Goal: Task Accomplishment & Management: Manage account settings

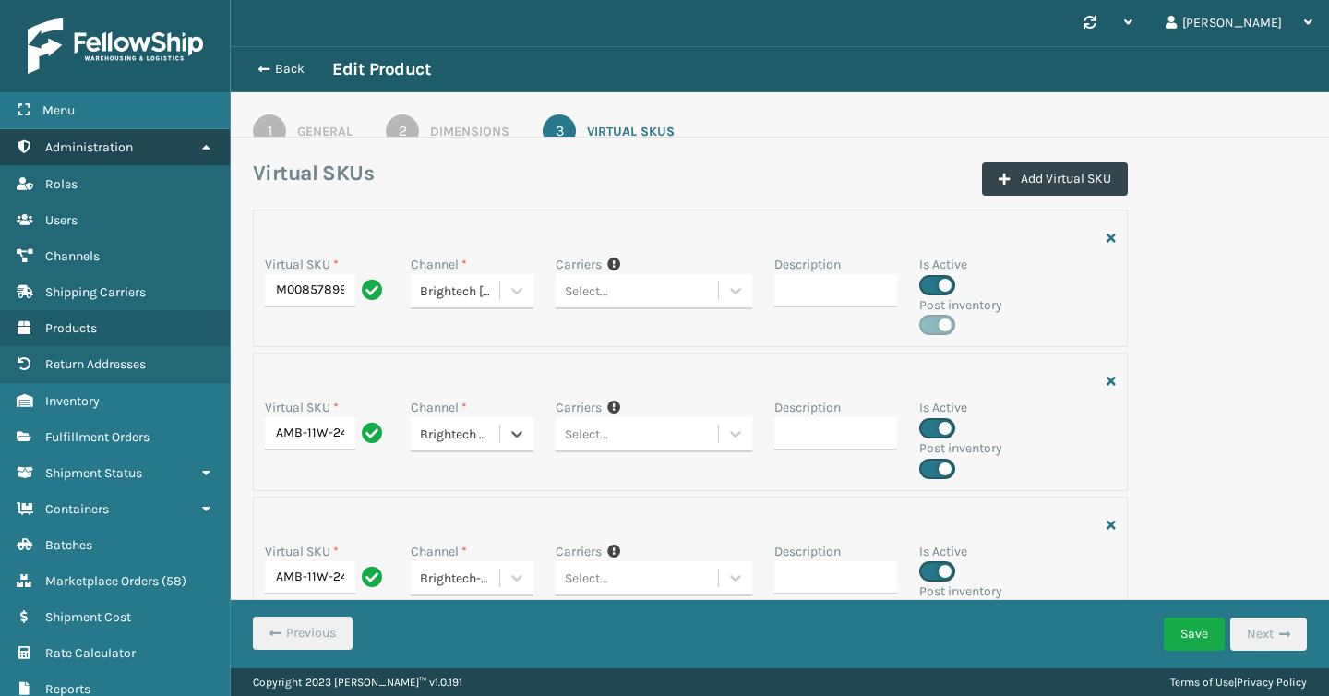
scroll to position [134, 0]
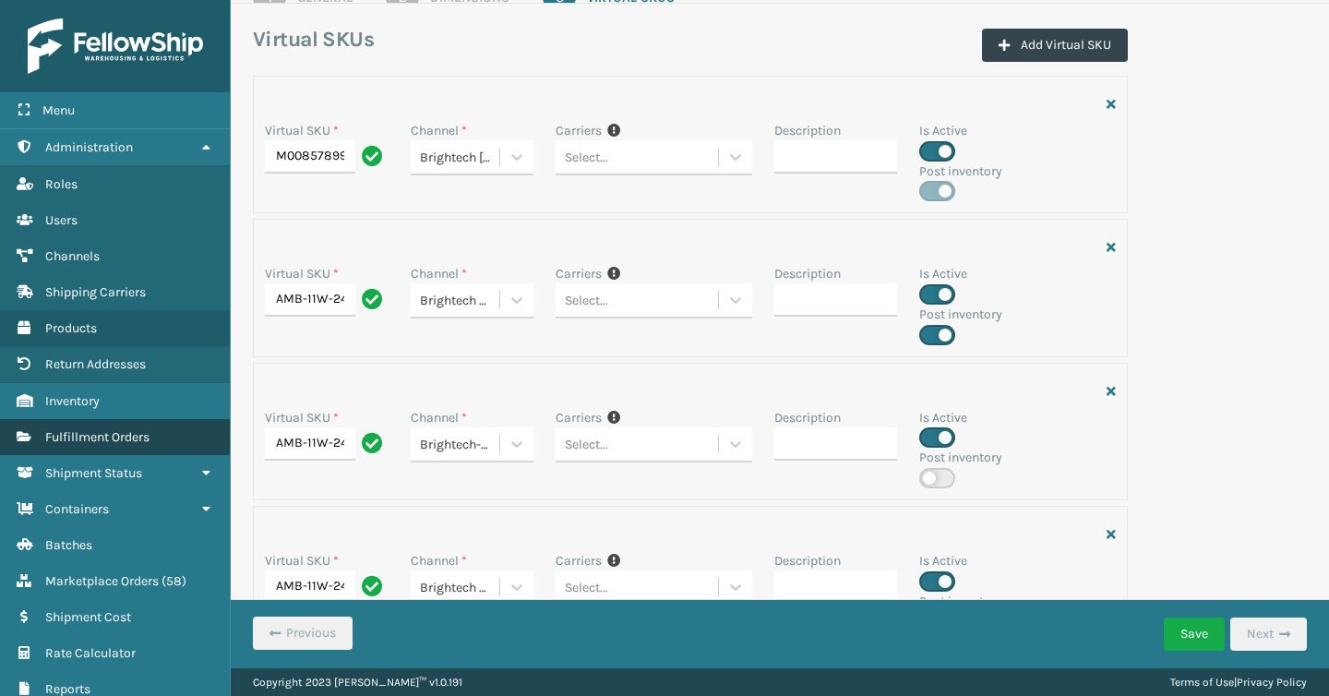
click at [95, 441] on link "Fulfillment Orders" at bounding box center [115, 437] width 230 height 36
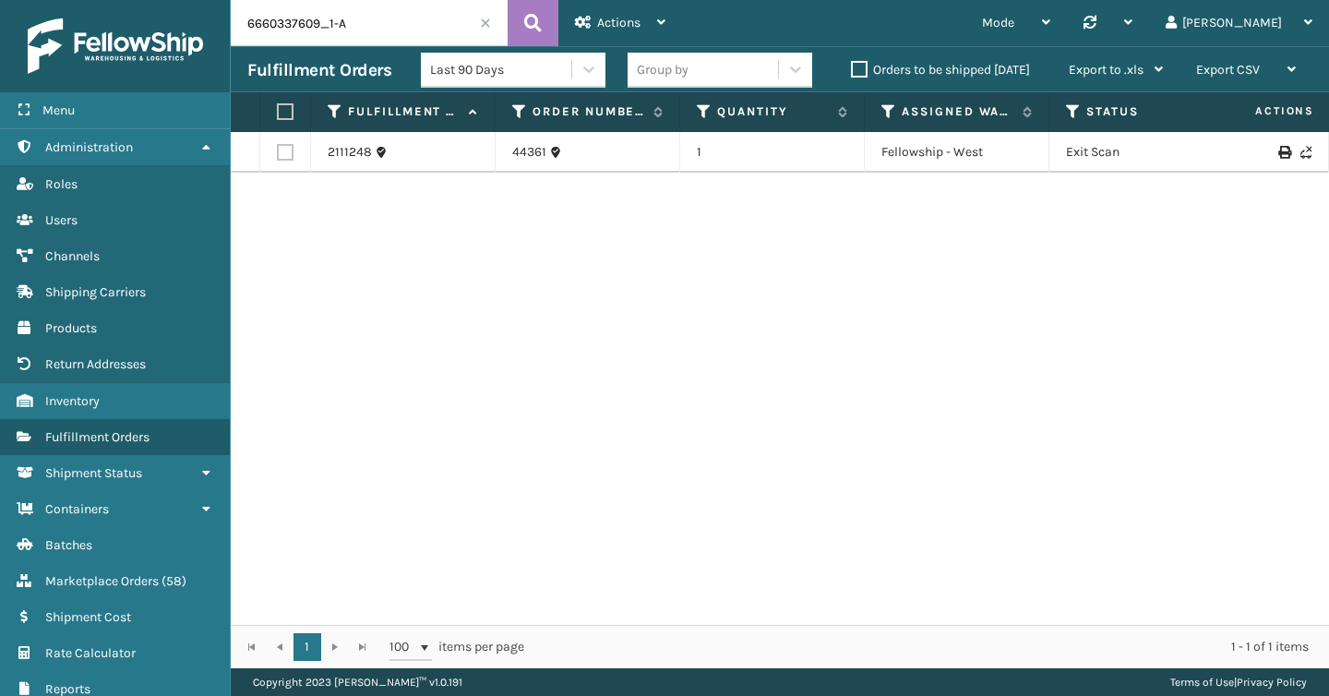
click at [323, 15] on input "6660337609_1-A" at bounding box center [369, 23] width 277 height 46
paste input "BRIGHT74182T"
type input "BRIGHT74182T"
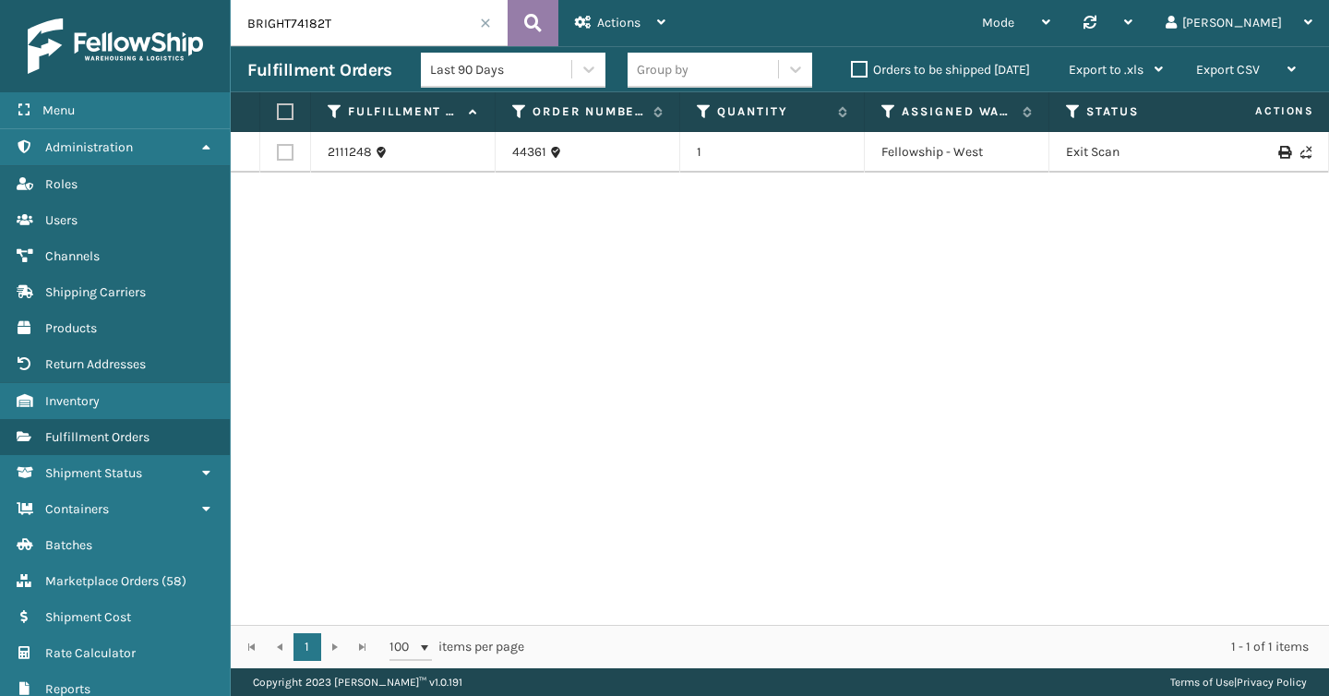
click at [549, 30] on button at bounding box center [533, 23] width 51 height 46
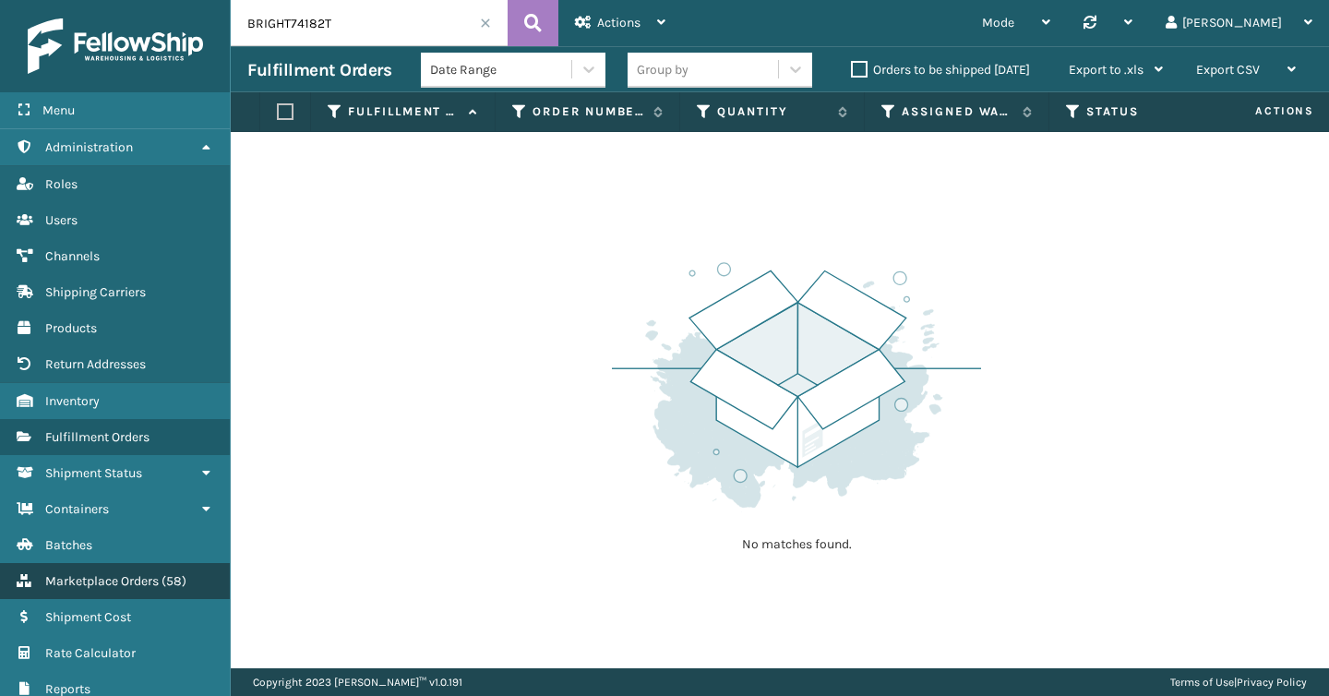
click at [111, 578] on span "Marketplace Orders" at bounding box center [102, 581] width 114 height 16
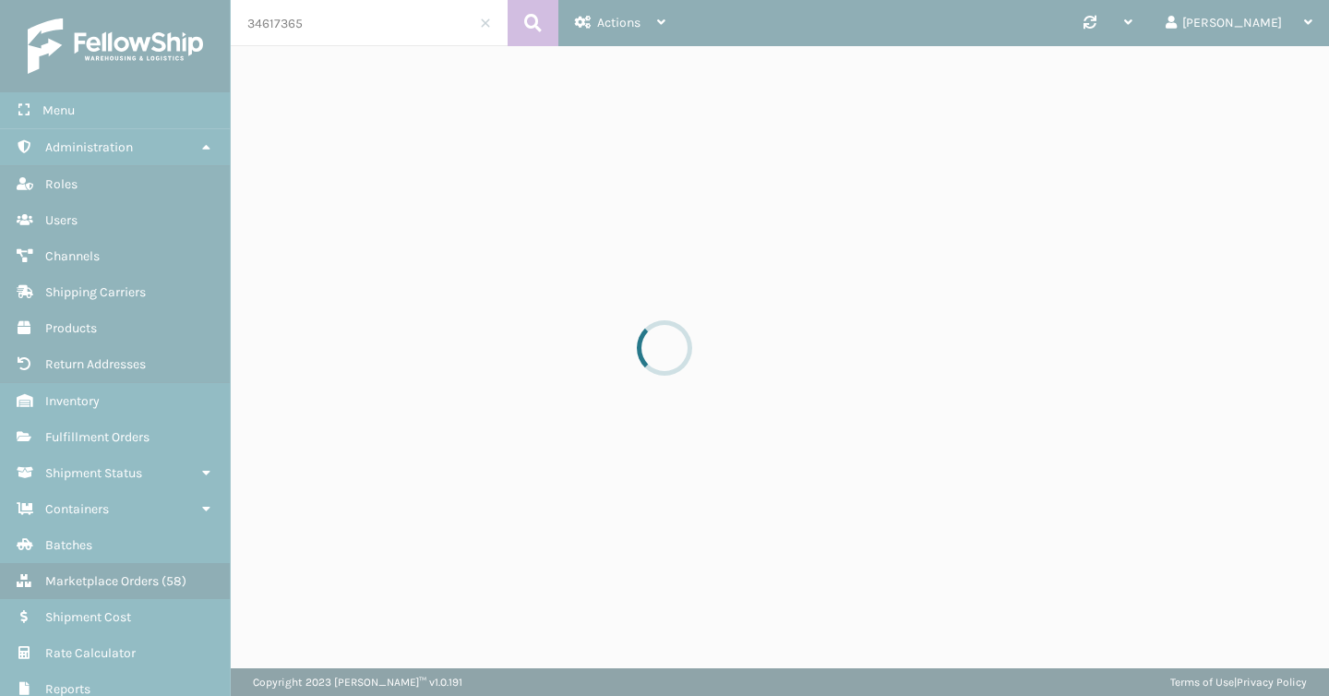
click at [340, 25] on div at bounding box center [664, 348] width 1329 height 696
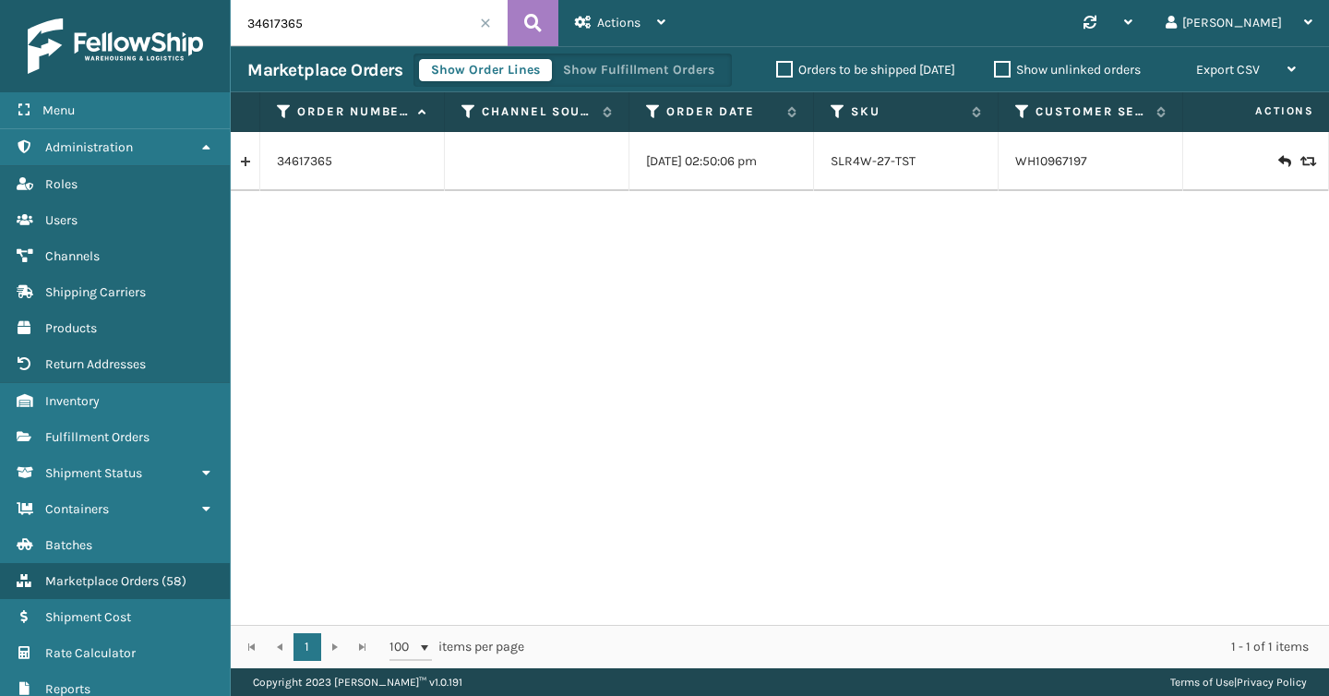
click at [340, 25] on input "34617365" at bounding box center [369, 23] width 277 height 46
paste input "BRIGHT74182T"
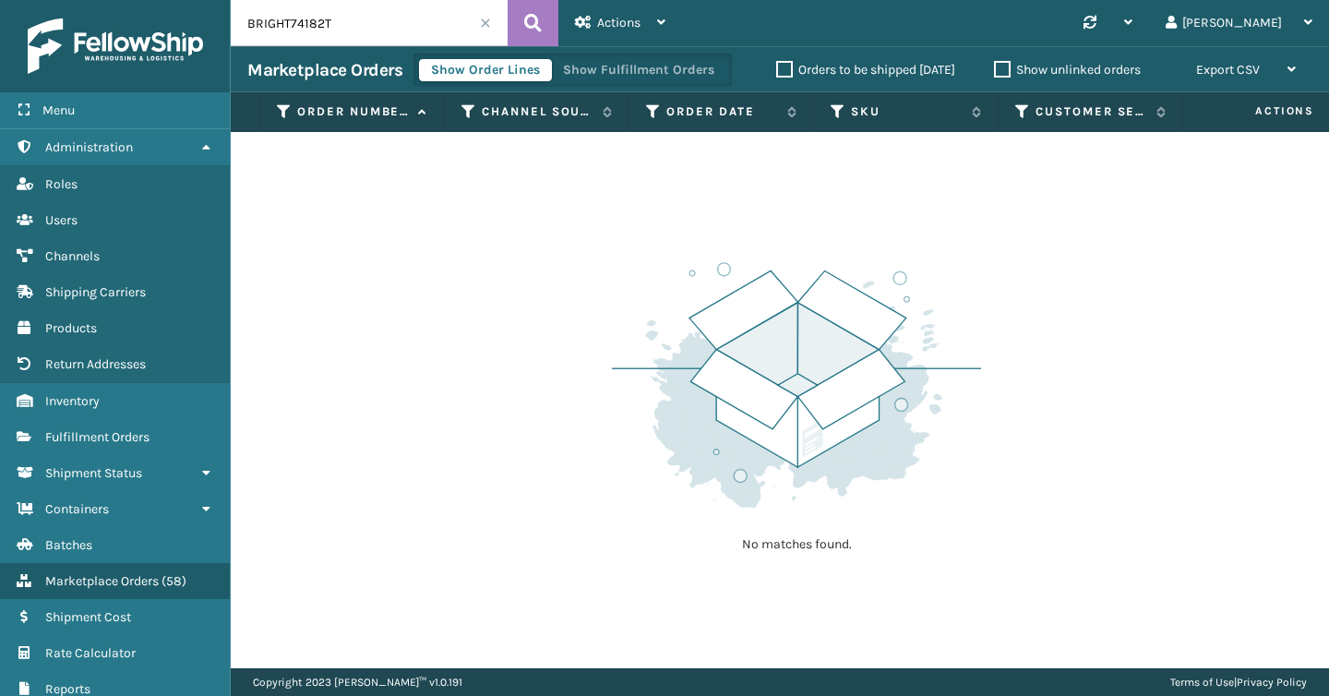
click at [247, 18] on input "BRIGHT74182T" at bounding box center [369, 23] width 277 height 46
type input "#BRIGHT74182T"
click at [483, 19] on span at bounding box center [485, 23] width 11 height 11
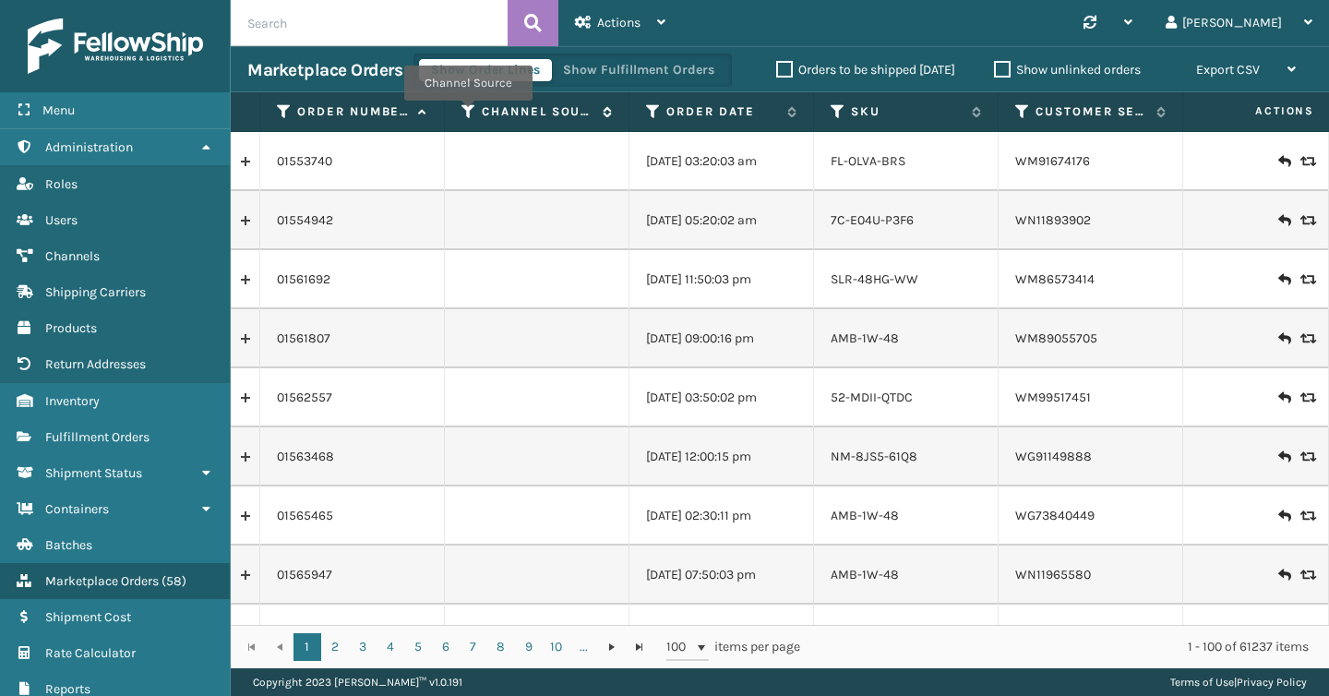
click at [467, 114] on icon at bounding box center [469, 111] width 15 height 17
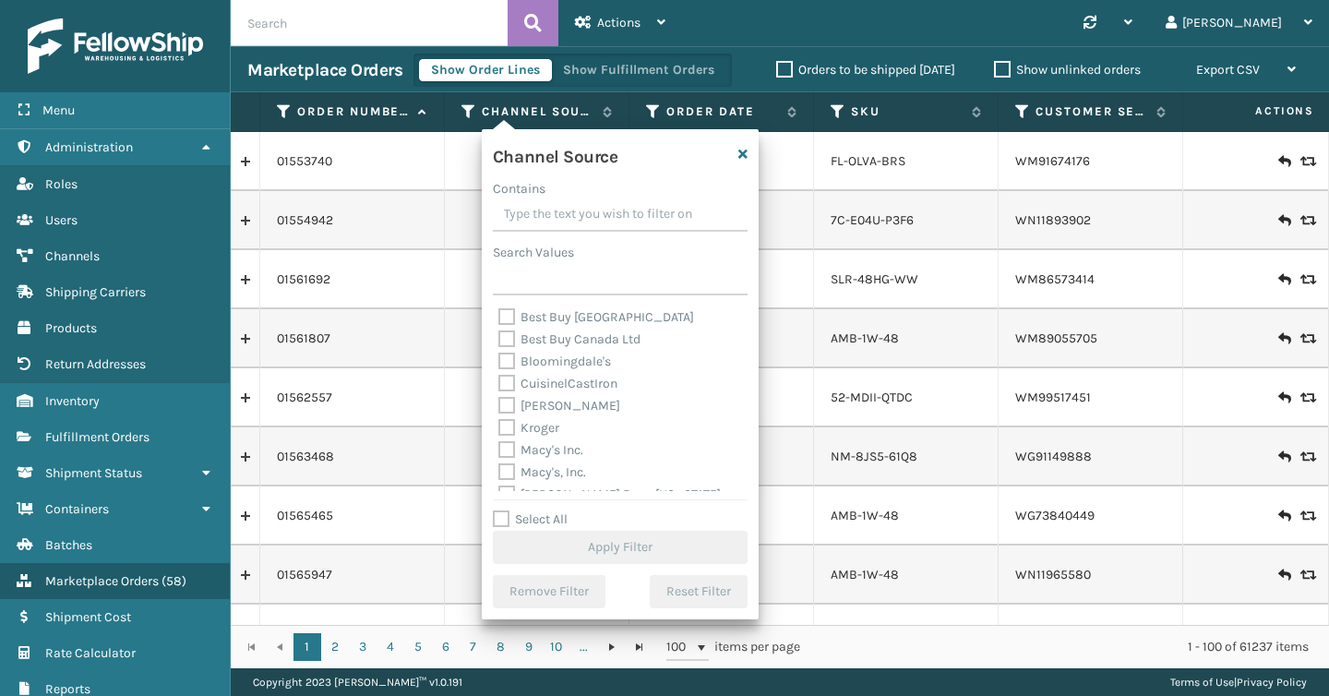
click at [465, 210] on td at bounding box center [537, 220] width 185 height 59
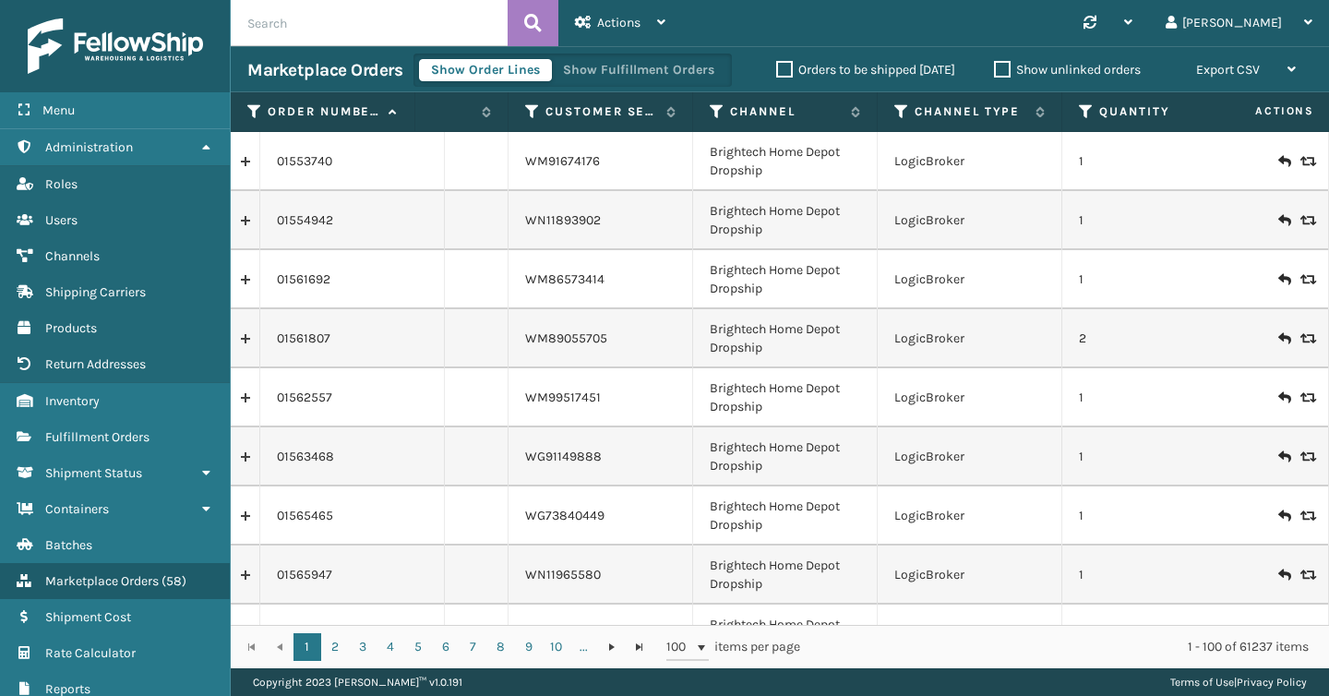
scroll to position [0, 522]
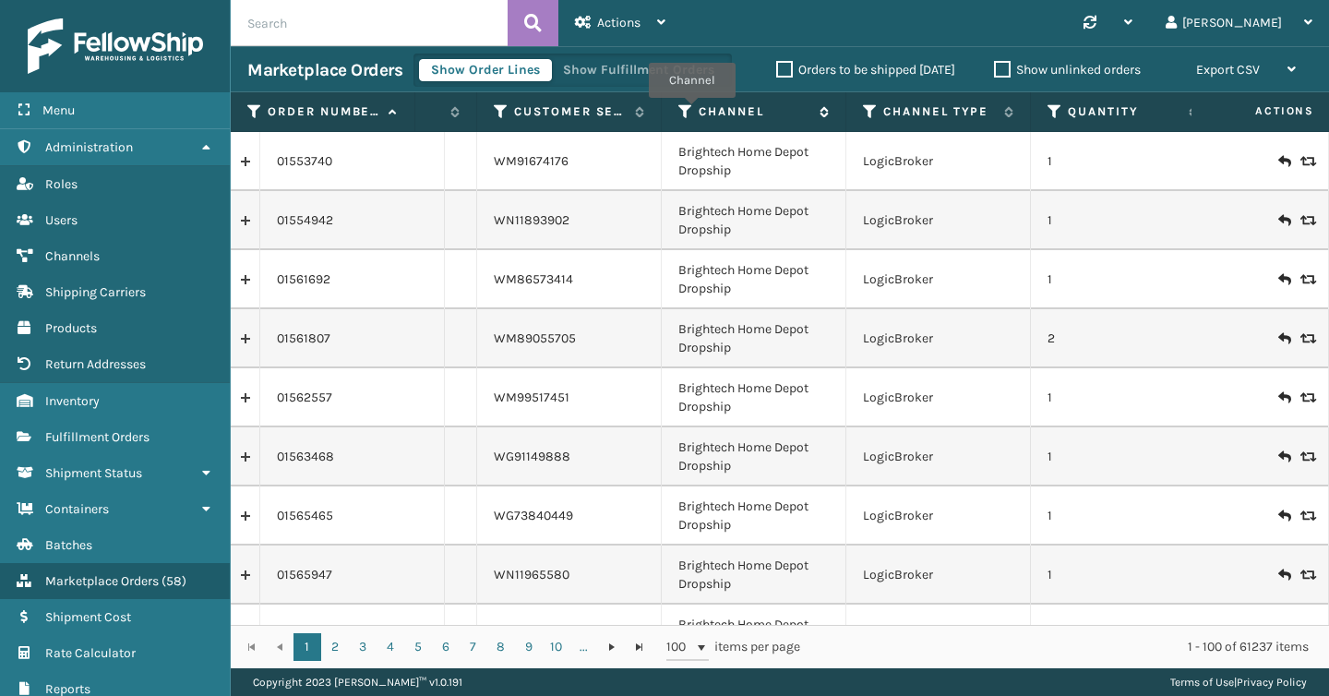
click at [691, 111] on icon at bounding box center [685, 111] width 15 height 17
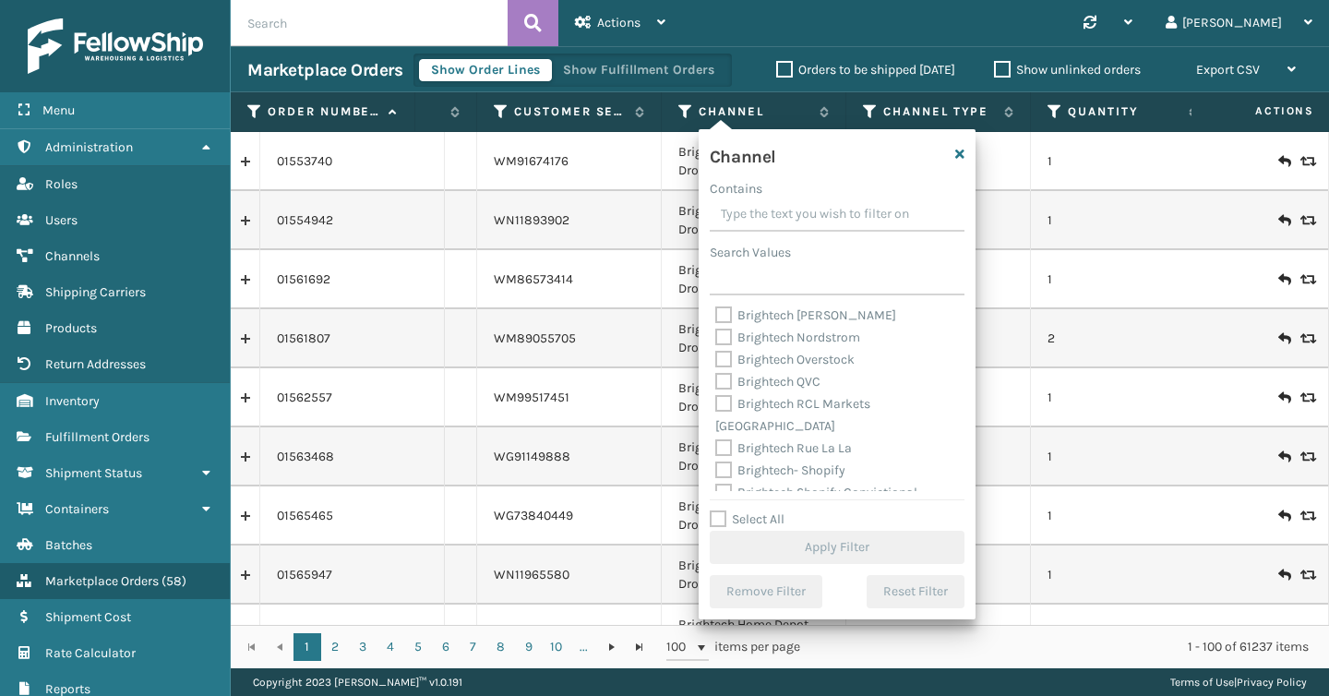
scroll to position [187, 0]
click at [724, 454] on label "Brightech- Shopify" at bounding box center [780, 462] width 130 height 16
click at [716, 451] on input "Brightech- Shopify" at bounding box center [715, 457] width 1 height 12
checkbox input "true"
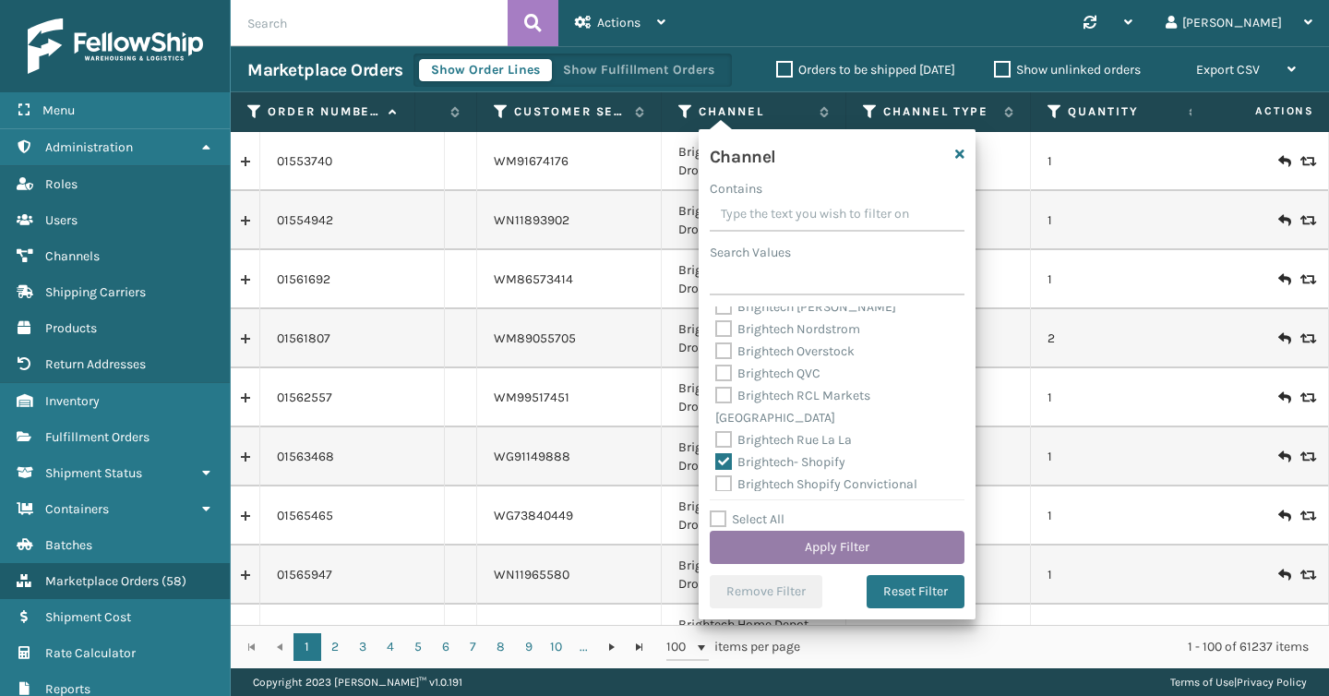
click at [874, 559] on button "Apply Filter" at bounding box center [837, 547] width 255 height 33
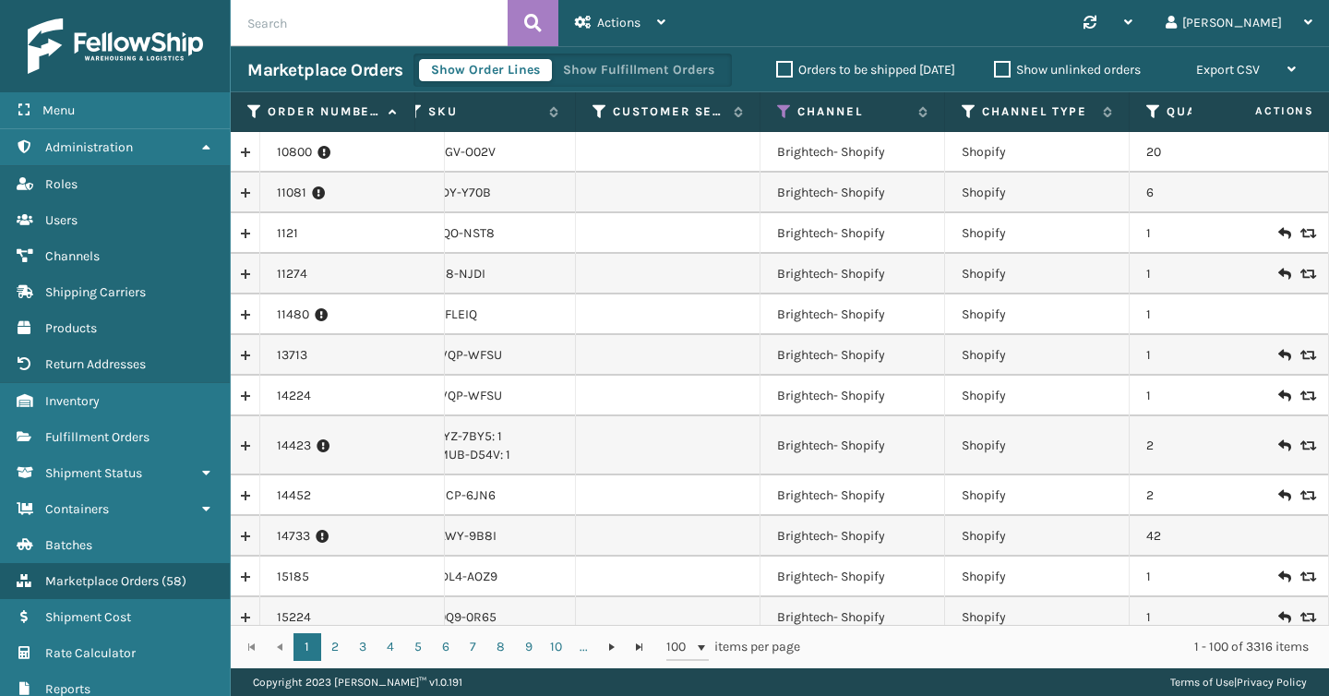
scroll to position [0, 178]
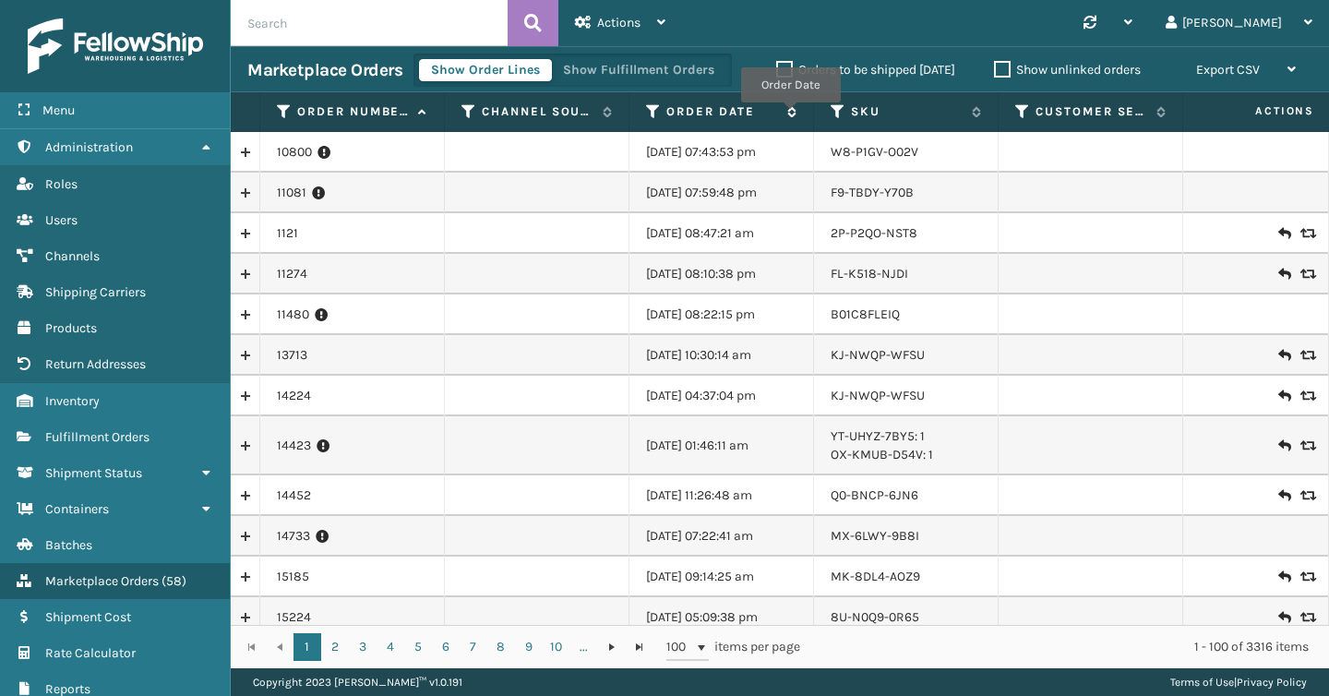
click at [791, 115] on icon at bounding box center [789, 111] width 15 height 11
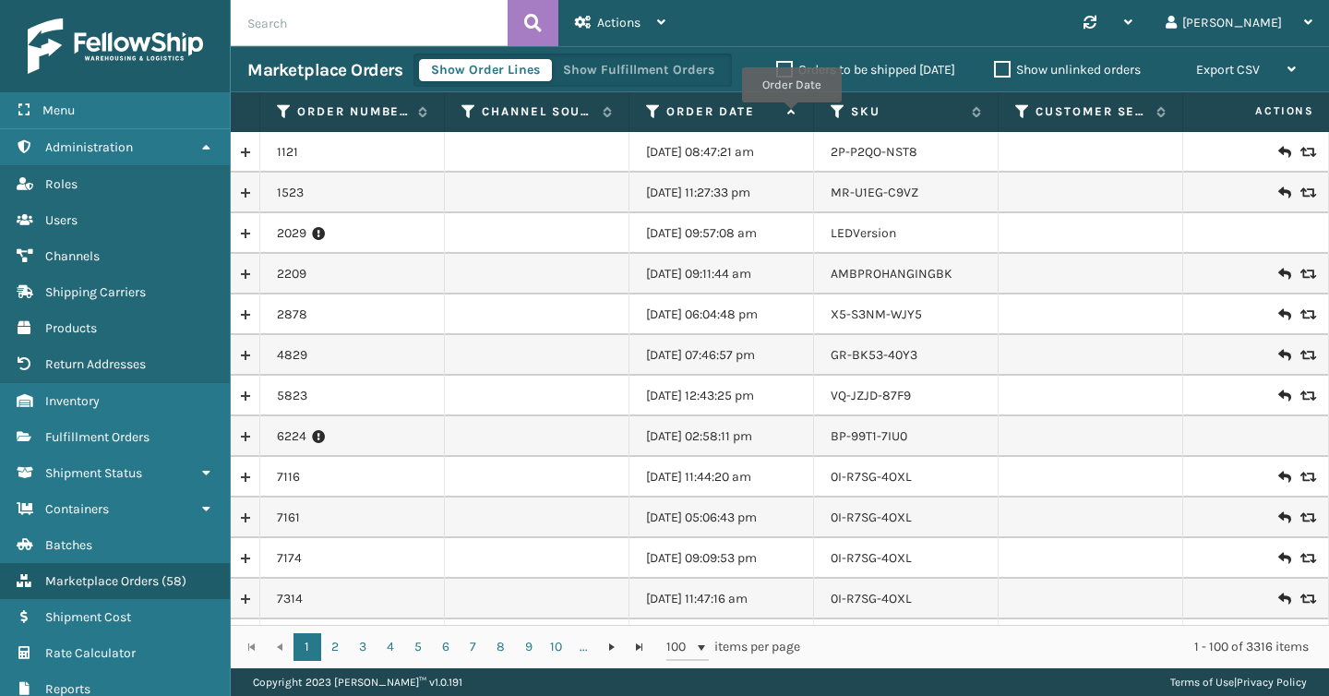
click at [791, 115] on icon at bounding box center [789, 112] width 15 height 12
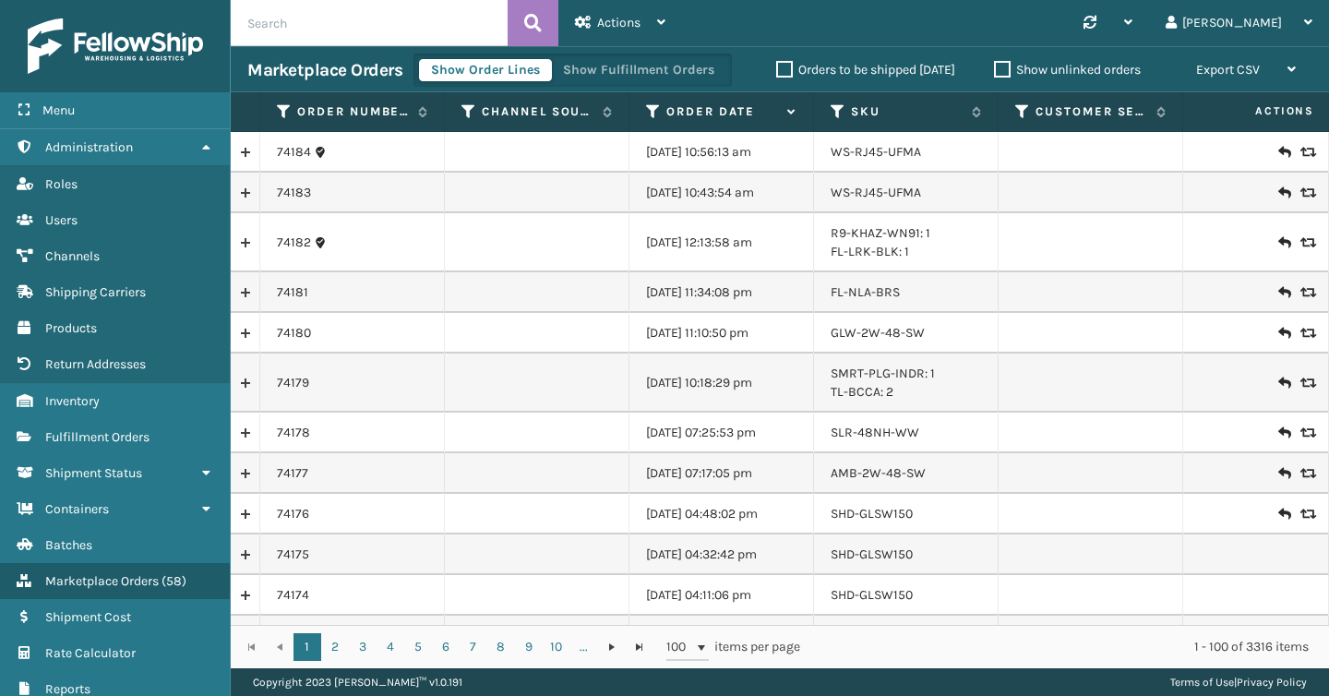
click at [340, 23] on input "text" at bounding box center [369, 23] width 277 height 46
paste input "74182"
type input "74182"
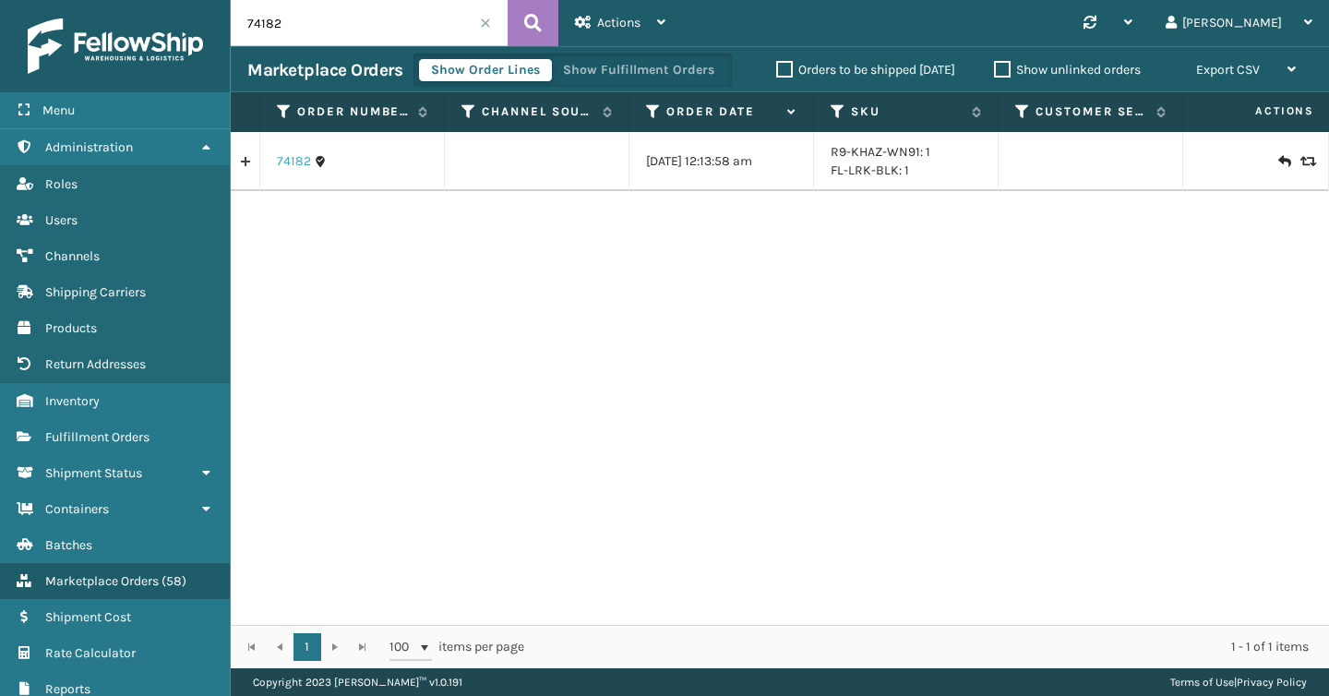
click at [278, 161] on link "74182" at bounding box center [294, 161] width 34 height 18
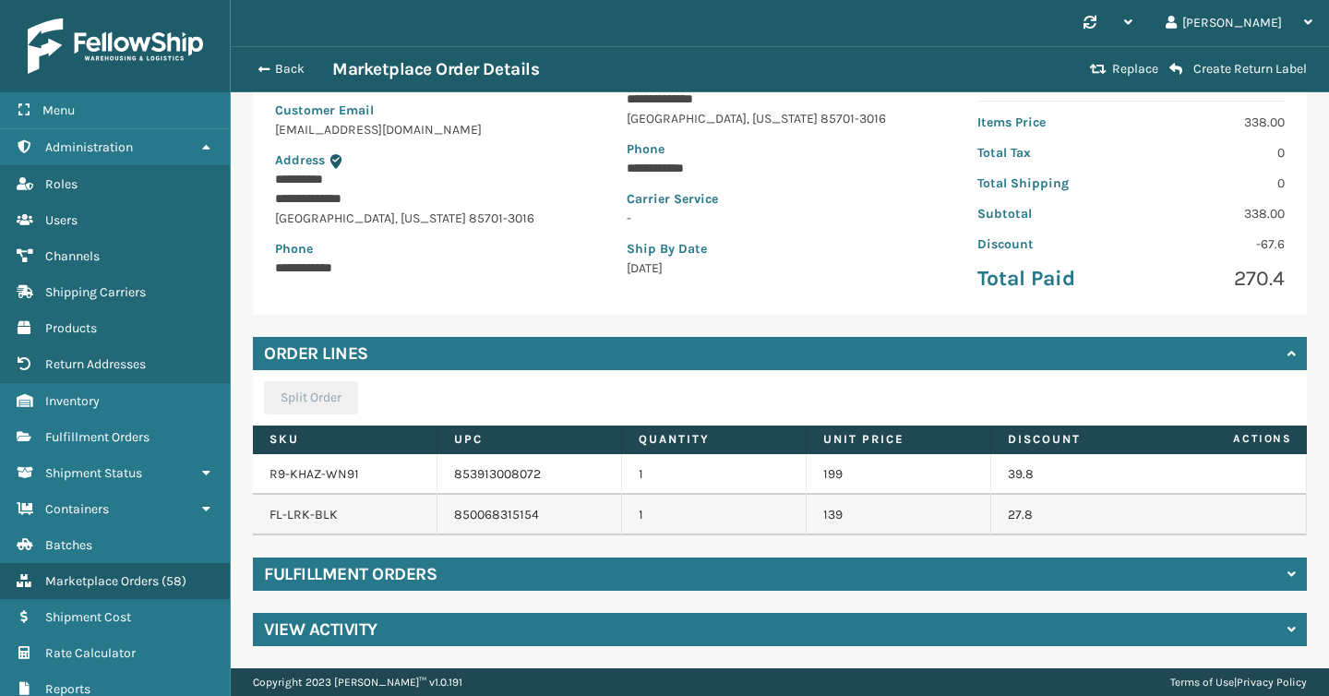
click at [520, 581] on div "Fulfillment Orders" at bounding box center [780, 574] width 1054 height 33
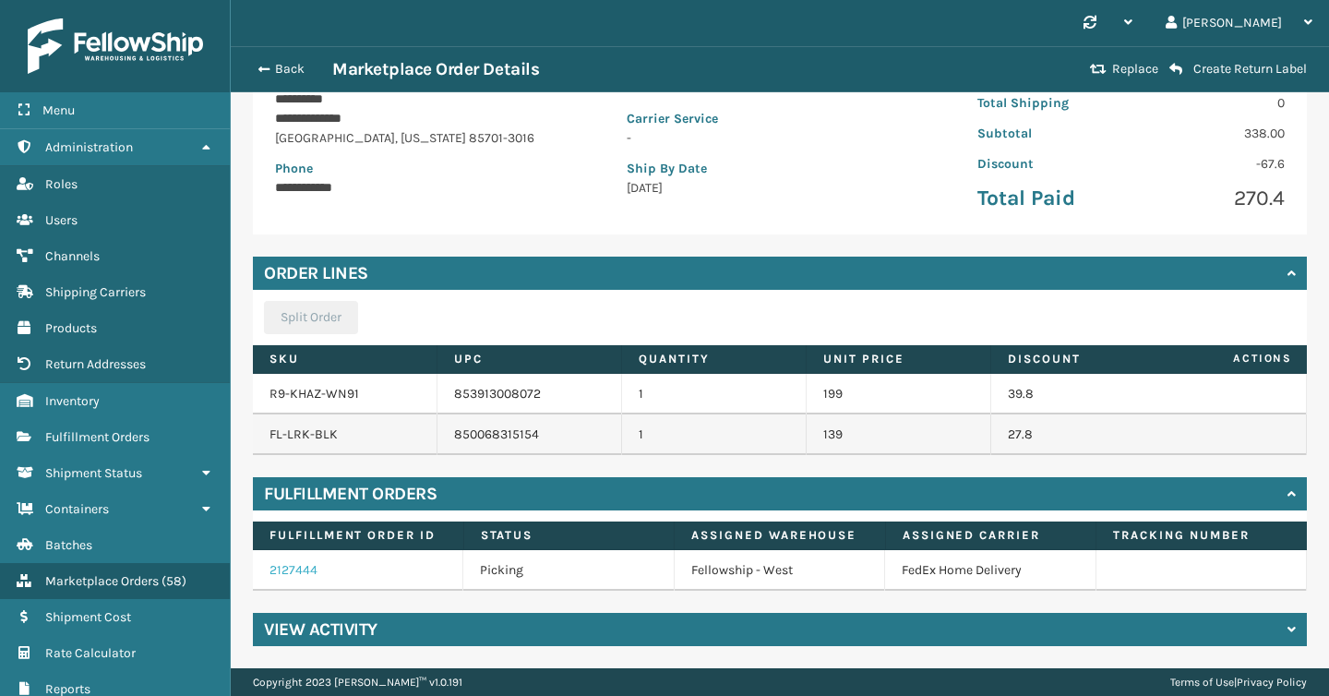
click at [304, 570] on link "2127444" at bounding box center [294, 570] width 48 height 16
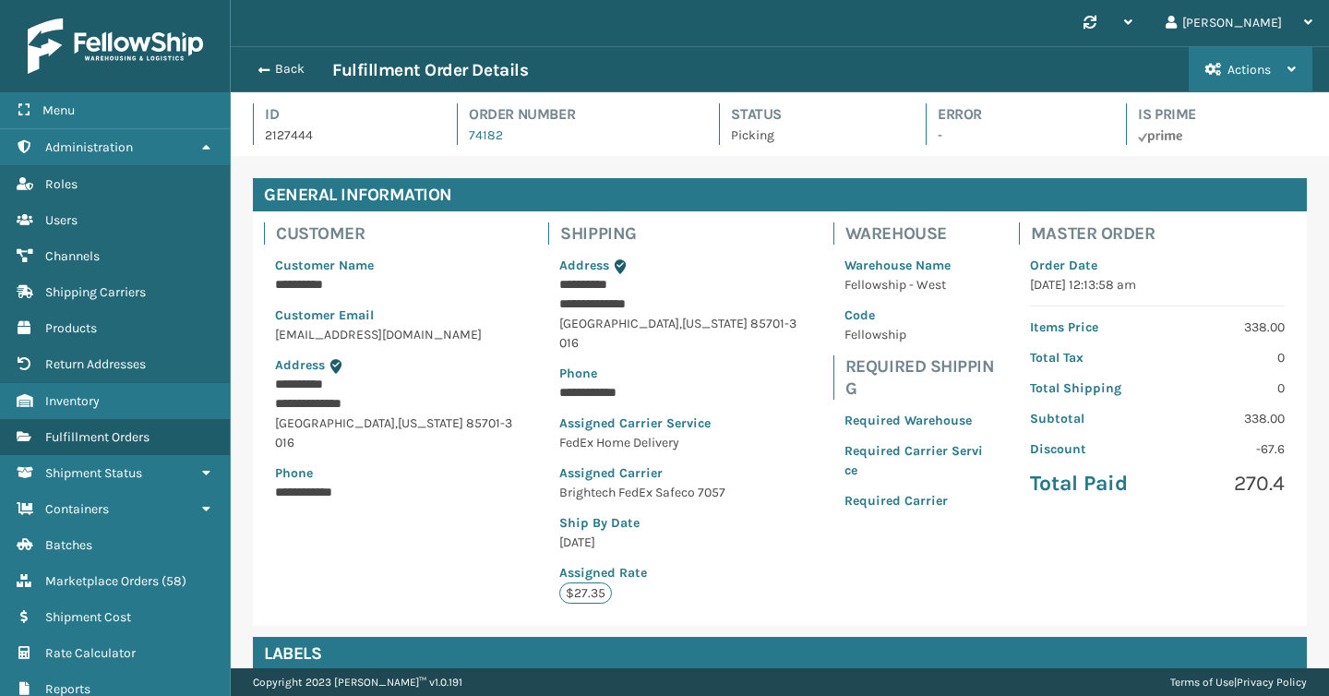
click at [1267, 72] on span "Actions" at bounding box center [1249, 70] width 43 height 16
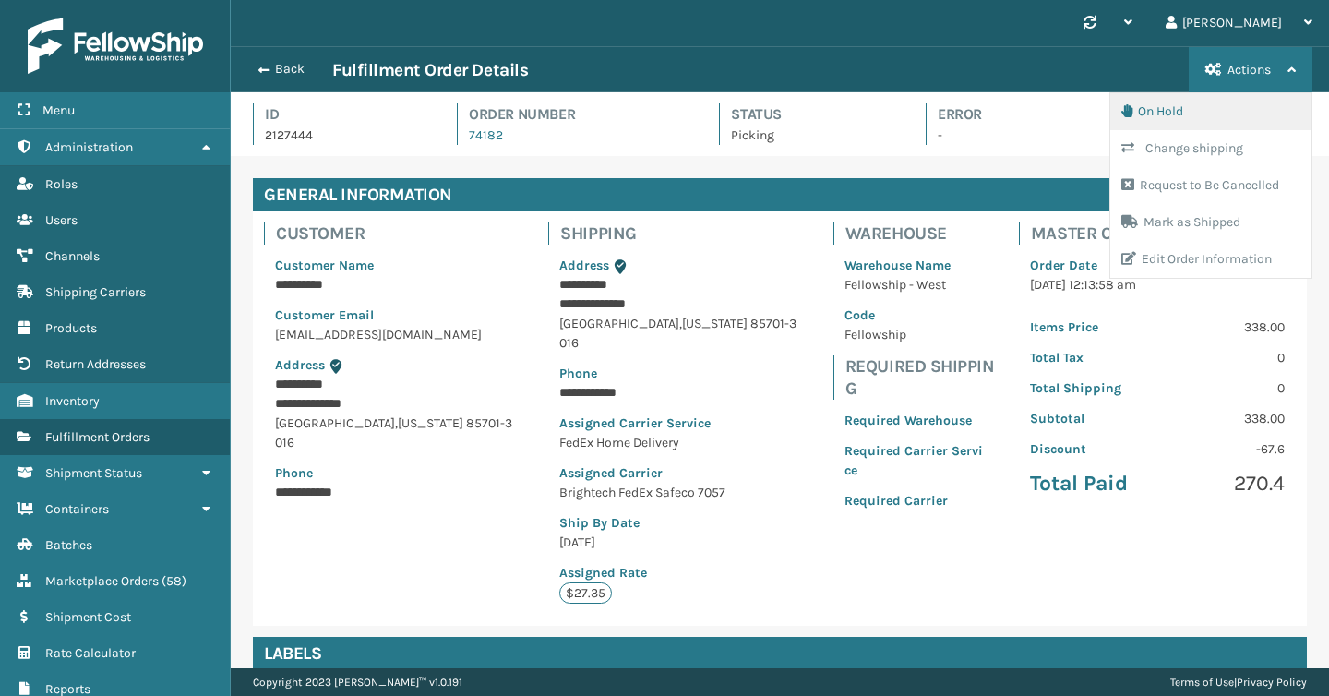
click at [1196, 114] on button "On Hold" at bounding box center [1210, 111] width 201 height 37
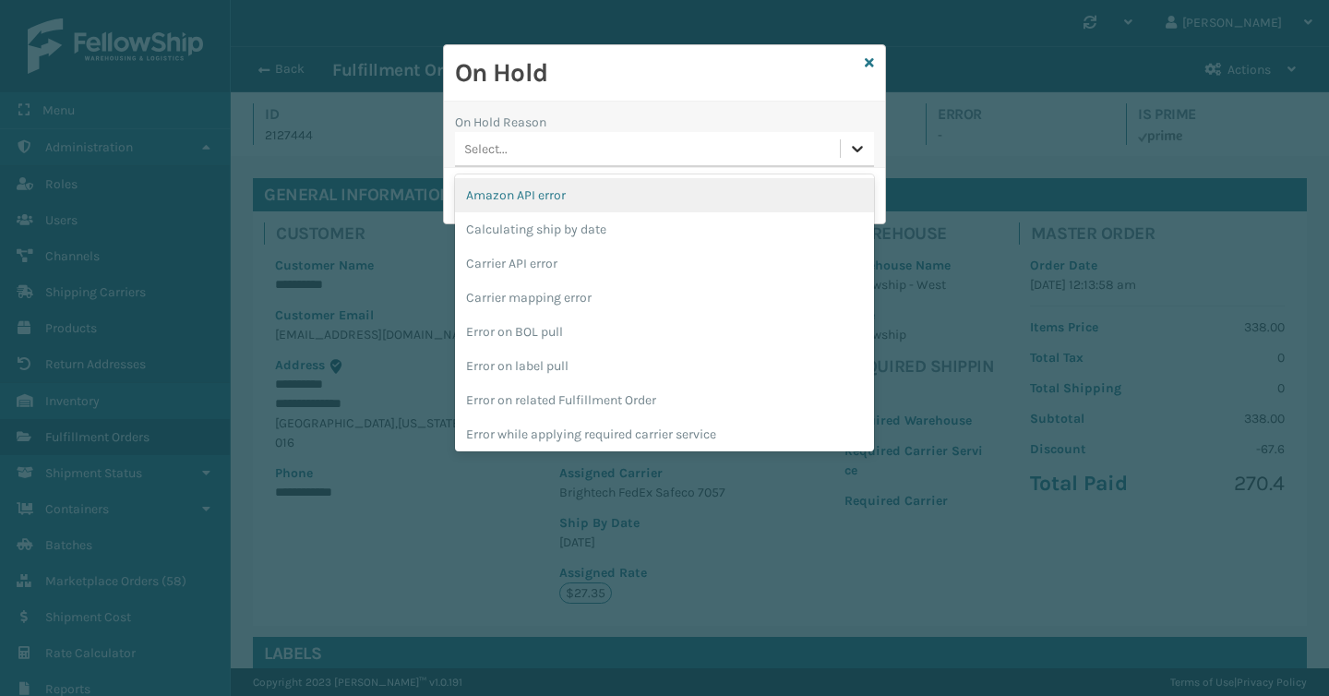
click at [857, 147] on icon at bounding box center [857, 148] width 18 height 18
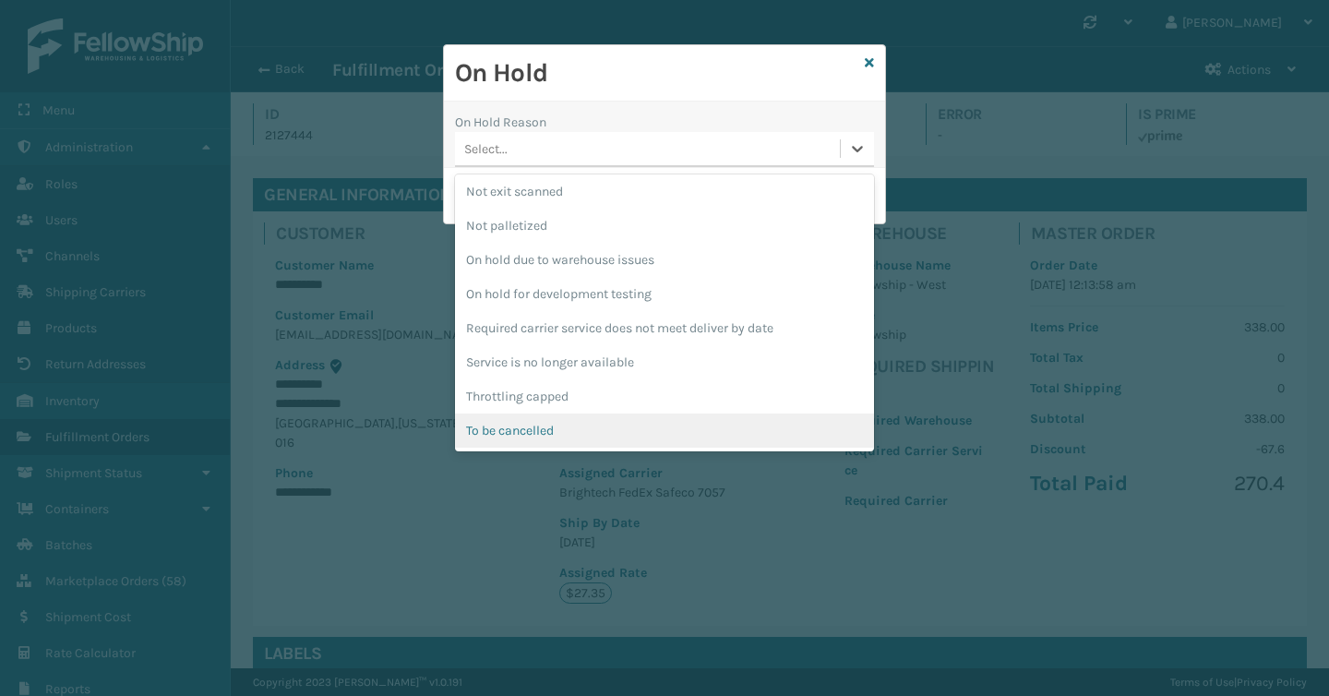
click at [697, 428] on div "To be cancelled" at bounding box center [664, 431] width 419 height 34
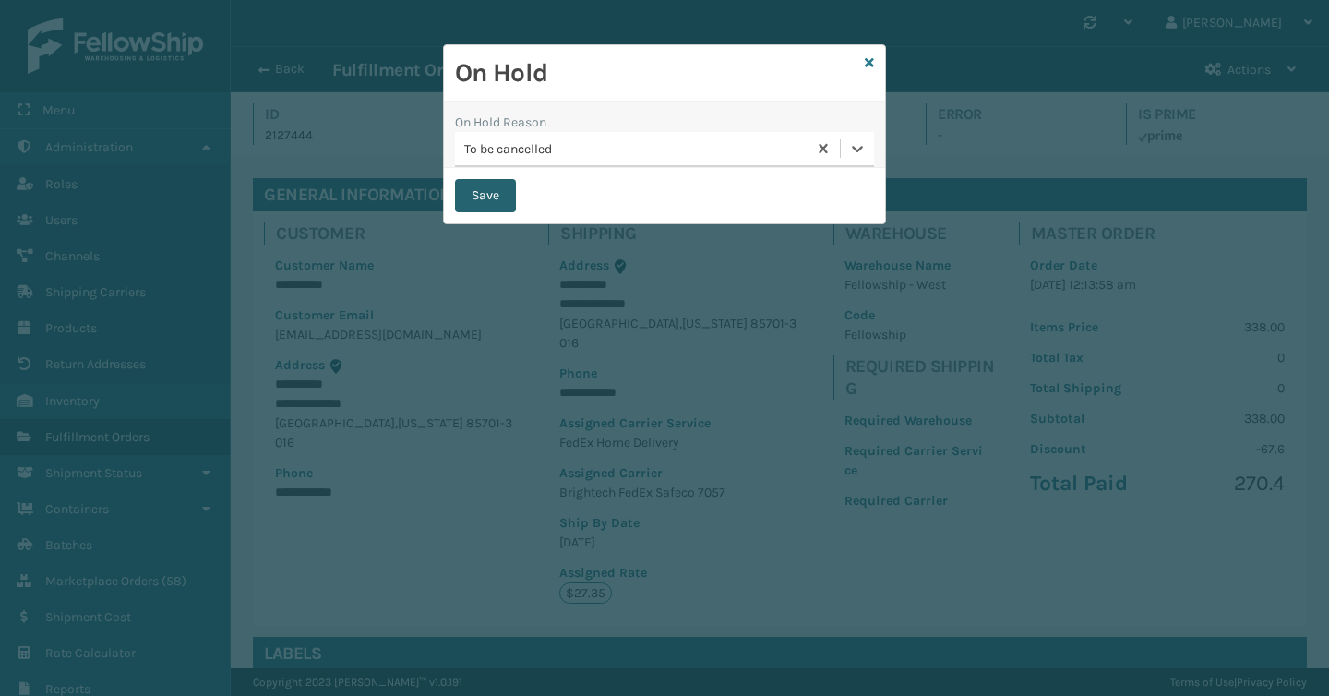
click at [496, 205] on button "Save" at bounding box center [485, 195] width 61 height 33
